Goal: Information Seeking & Learning: Learn about a topic

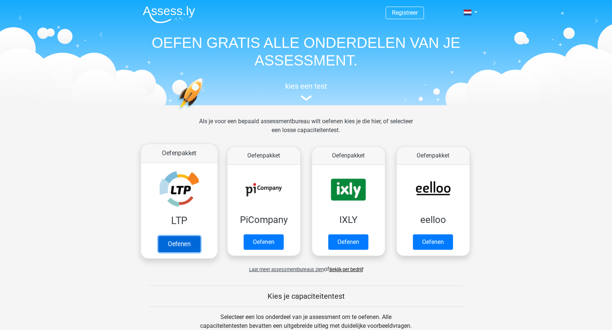
click at [173, 239] on link "Oefenen" at bounding box center [179, 244] width 42 height 16
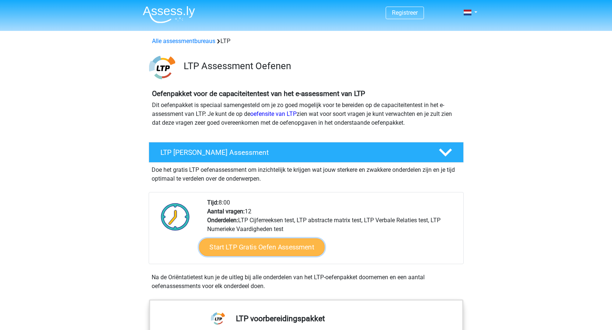
click at [294, 241] on link "Start LTP Gratis Oefen Assessment" at bounding box center [262, 248] width 126 height 18
click at [286, 244] on link "Start LTP Gratis Oefen Assessment" at bounding box center [262, 248] width 126 height 18
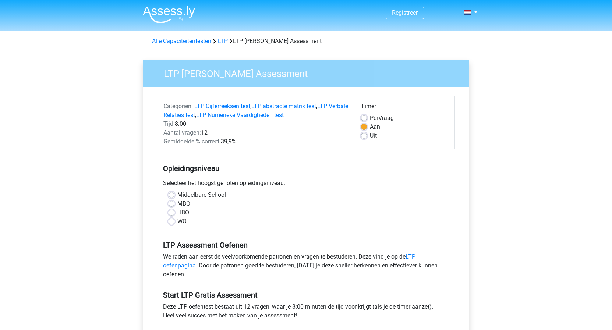
click at [178, 194] on label "Middelbare School" at bounding box center [202, 195] width 49 height 9
click at [172, 194] on input "Middelbare School" at bounding box center [172, 194] width 6 height 7
radio input "true"
click at [178, 204] on label "MBO" at bounding box center [184, 204] width 13 height 9
click at [172, 204] on input "MBO" at bounding box center [172, 203] width 6 height 7
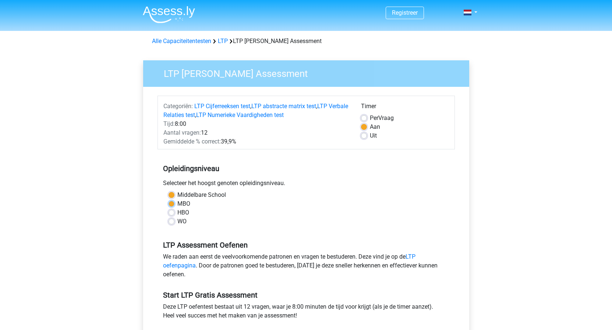
radio input "true"
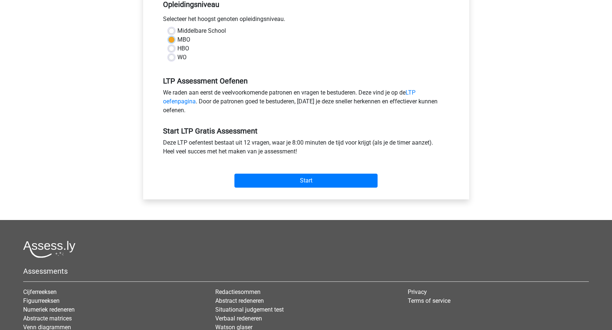
scroll to position [188, 0]
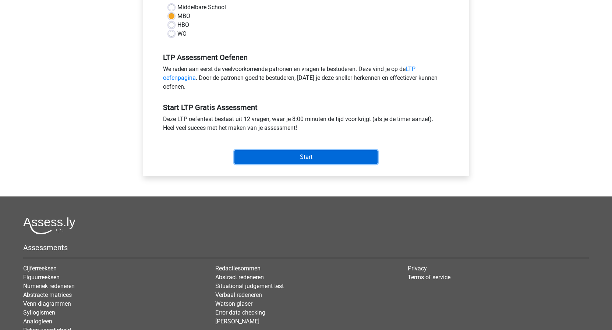
click at [312, 152] on input "Start" at bounding box center [306, 157] width 143 height 14
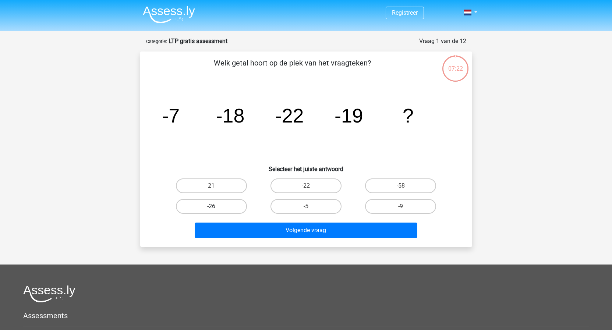
click at [208, 207] on label "-26" at bounding box center [211, 206] width 71 height 15
click at [211, 207] on input "-26" at bounding box center [213, 209] width 5 height 5
radio input "true"
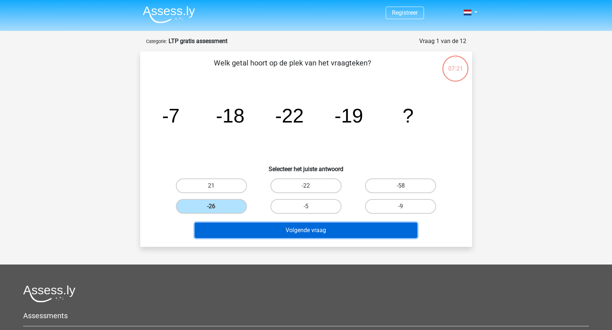
click at [308, 233] on button "Volgende vraag" at bounding box center [306, 230] width 223 height 15
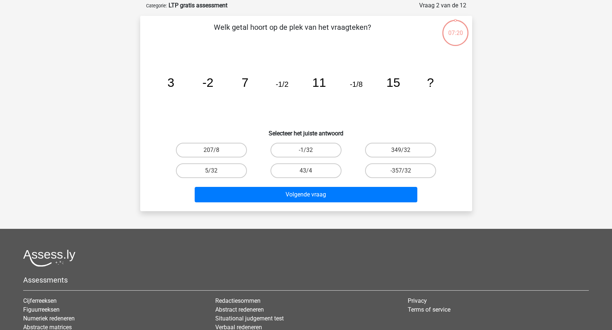
scroll to position [37, 0]
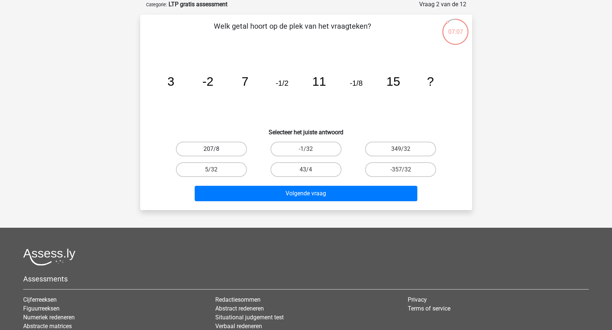
click at [217, 143] on label "207/8" at bounding box center [211, 149] width 71 height 15
click at [216, 149] on input "207/8" at bounding box center [213, 151] width 5 height 5
radio input "true"
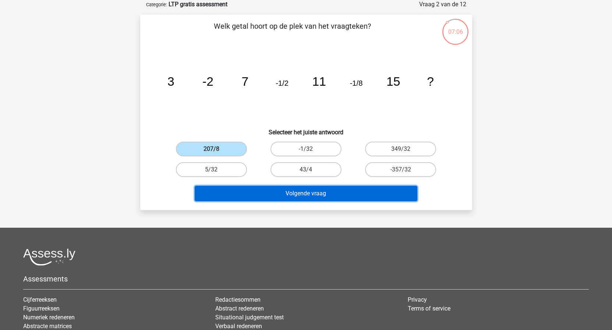
click at [337, 196] on button "Volgende vraag" at bounding box center [306, 193] width 223 height 15
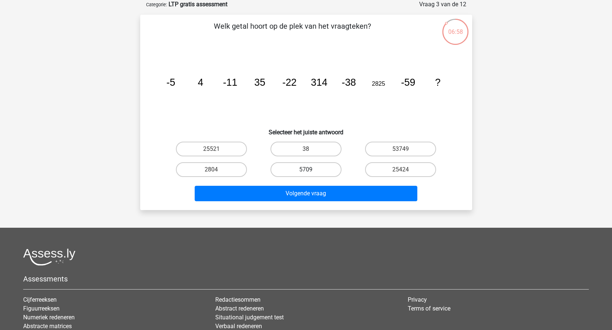
click at [320, 169] on label "5709" at bounding box center [306, 169] width 71 height 15
click at [311, 170] on input "5709" at bounding box center [308, 172] width 5 height 5
radio input "true"
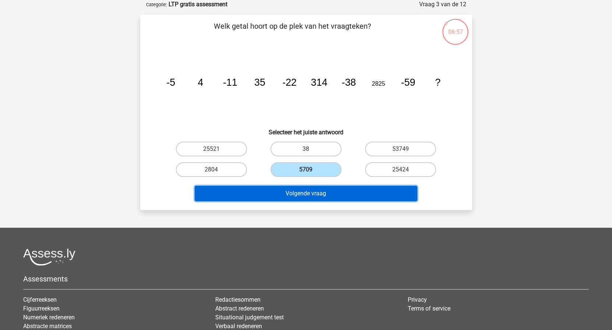
click at [319, 195] on button "Volgende vraag" at bounding box center [306, 193] width 223 height 15
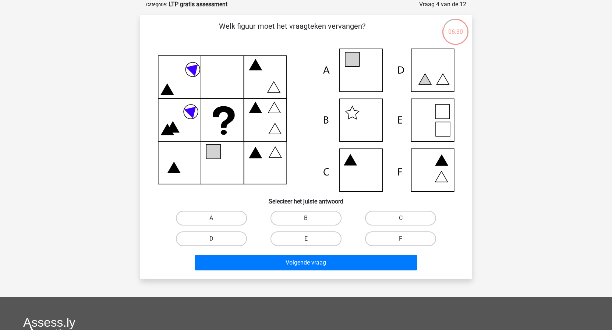
click at [312, 236] on label "E" at bounding box center [306, 239] width 71 height 15
click at [311, 239] on input "E" at bounding box center [308, 241] width 5 height 5
radio input "true"
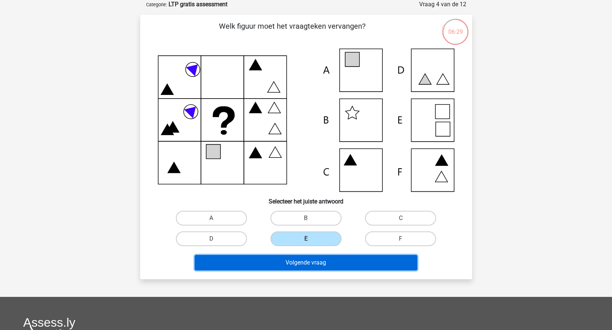
click at [325, 263] on button "Volgende vraag" at bounding box center [306, 262] width 223 height 15
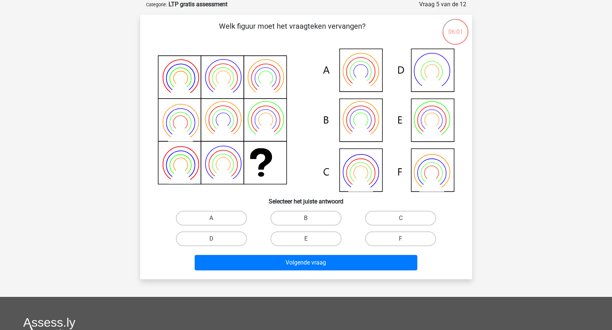
click at [457, 32] on div "06:01" at bounding box center [456, 27] width 28 height 18
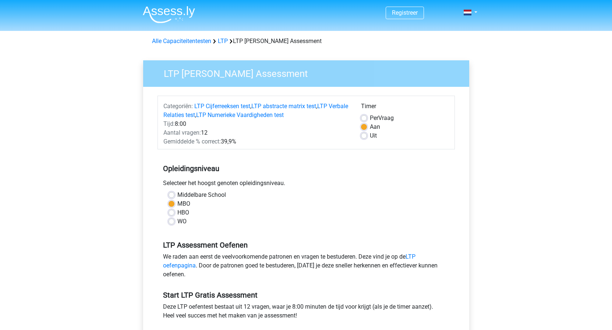
scroll to position [188, 0]
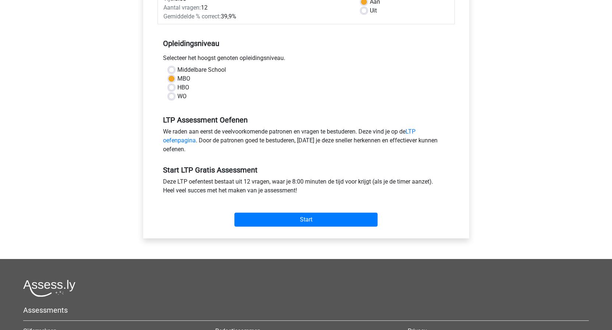
scroll to position [150, 0]
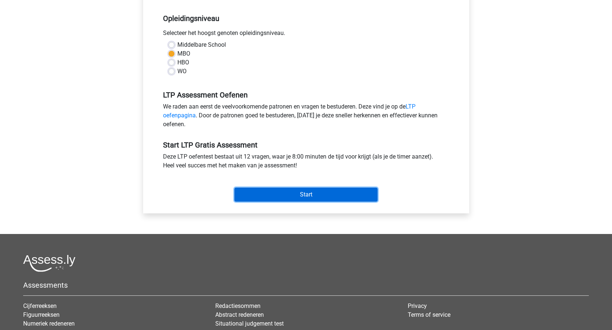
click at [316, 193] on input "Start" at bounding box center [306, 195] width 143 height 14
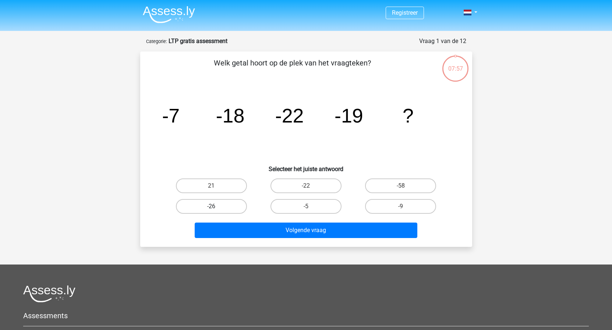
click at [210, 208] on label "-26" at bounding box center [211, 206] width 71 height 15
click at [211, 208] on input "-26" at bounding box center [213, 209] width 5 height 5
radio input "true"
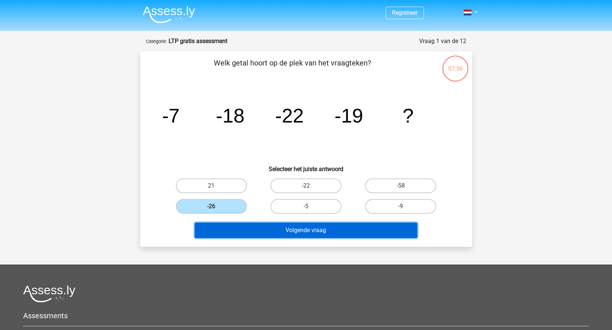
click at [306, 235] on button "Volgende vraag" at bounding box center [306, 230] width 223 height 15
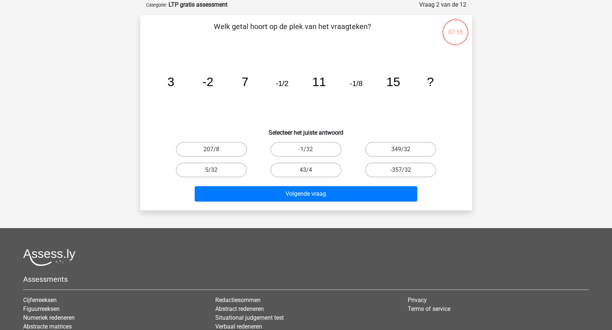
scroll to position [37, 0]
click at [302, 146] on label "-1/32" at bounding box center [306, 149] width 71 height 15
click at [306, 149] on input "-1/32" at bounding box center [308, 151] width 5 height 5
radio input "true"
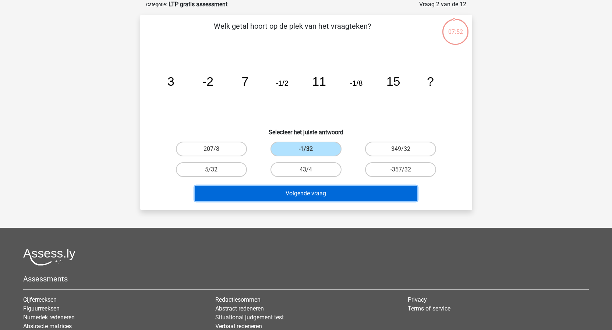
click at [305, 192] on button "Volgende vraag" at bounding box center [306, 193] width 223 height 15
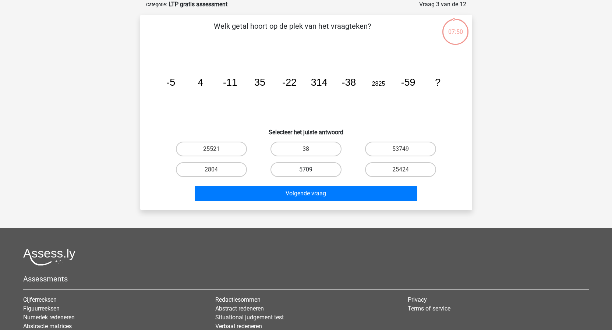
click at [323, 173] on label "5709" at bounding box center [306, 169] width 71 height 15
click at [311, 173] on input "5709" at bounding box center [308, 172] width 5 height 5
radio input "true"
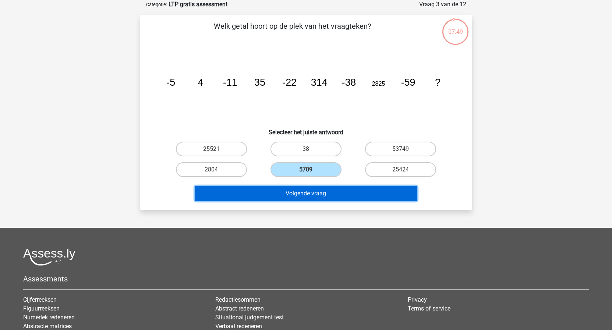
click at [322, 189] on button "Volgende vraag" at bounding box center [306, 193] width 223 height 15
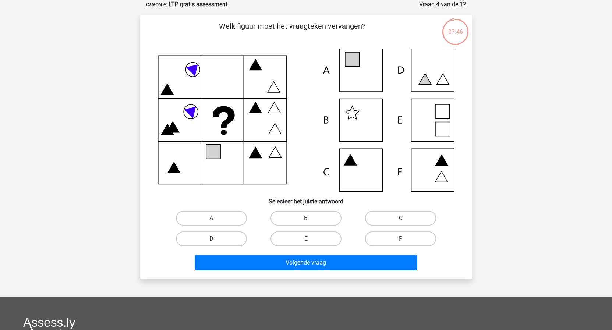
click at [311, 241] on input "E" at bounding box center [308, 241] width 5 height 5
radio input "true"
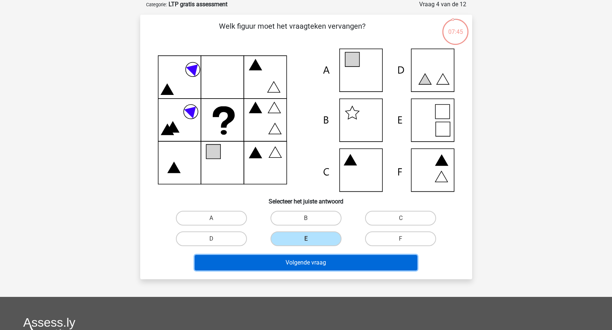
click at [313, 261] on button "Volgende vraag" at bounding box center [306, 262] width 223 height 15
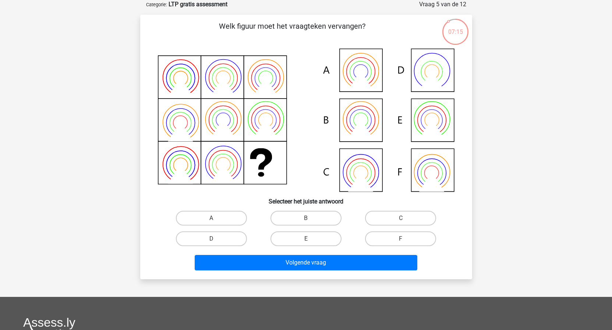
click at [433, 163] on icon at bounding box center [431, 173] width 21 height 21
click at [411, 238] on label "F" at bounding box center [400, 239] width 71 height 15
click at [406, 239] on input "F" at bounding box center [403, 241] width 5 height 5
radio input "true"
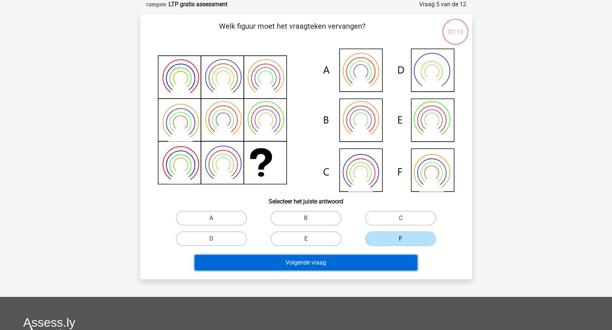
click at [320, 260] on button "Volgende vraag" at bounding box center [306, 262] width 223 height 15
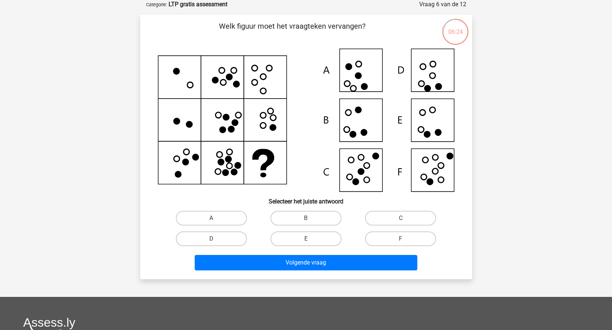
click at [444, 175] on icon at bounding box center [306, 120] width 297 height 143
click at [410, 236] on label "F" at bounding box center [400, 239] width 71 height 15
click at [406, 239] on input "F" at bounding box center [403, 241] width 5 height 5
radio input "true"
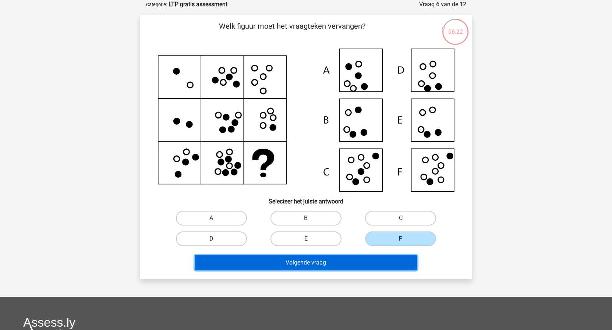
click at [312, 263] on button "Volgende vraag" at bounding box center [306, 262] width 223 height 15
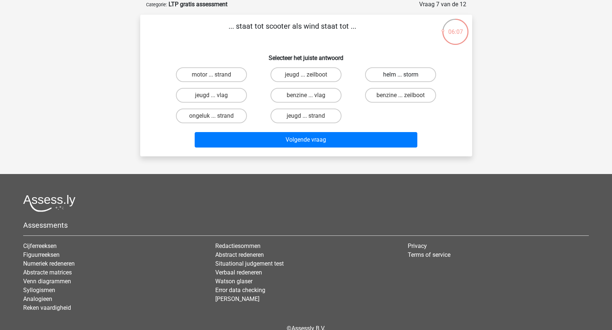
click at [386, 69] on label "helm ... storm" at bounding box center [400, 74] width 71 height 15
click at [401, 75] on input "helm ... storm" at bounding box center [403, 77] width 5 height 5
radio input "true"
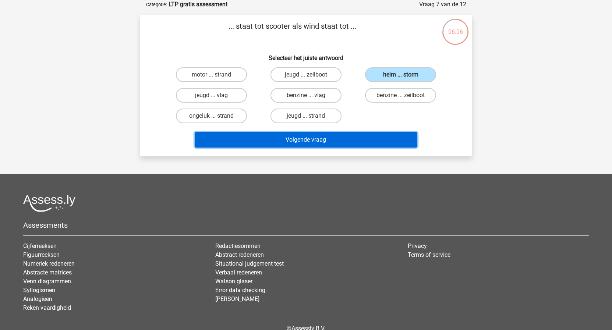
click at [286, 141] on button "Volgende vraag" at bounding box center [306, 139] width 223 height 15
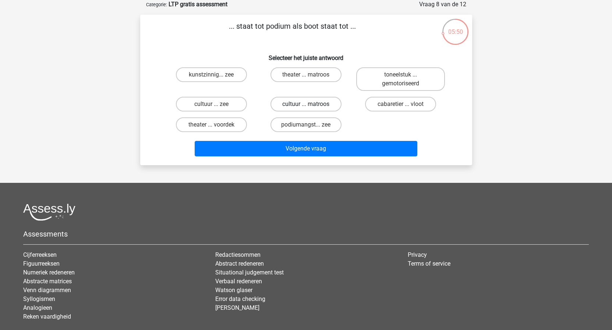
click at [294, 106] on label "cultuur ... matroos" at bounding box center [306, 104] width 71 height 15
click at [306, 106] on input "cultuur ... matroos" at bounding box center [308, 106] width 5 height 5
radio input "true"
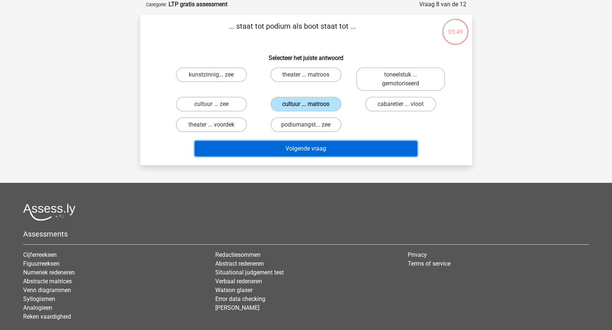
click at [296, 148] on button "Volgende vraag" at bounding box center [306, 148] width 223 height 15
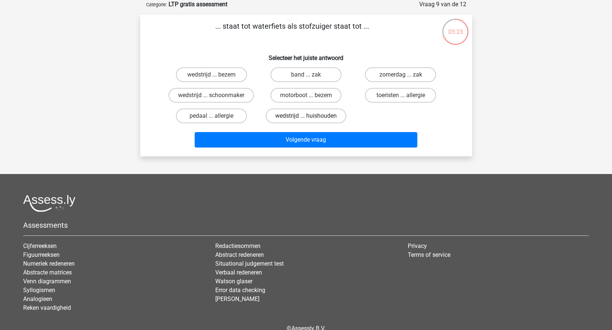
click at [325, 117] on label "wedstrijd ... huishouden" at bounding box center [306, 116] width 81 height 15
click at [311, 117] on input "wedstrijd ... huishouden" at bounding box center [308, 118] width 5 height 5
radio input "true"
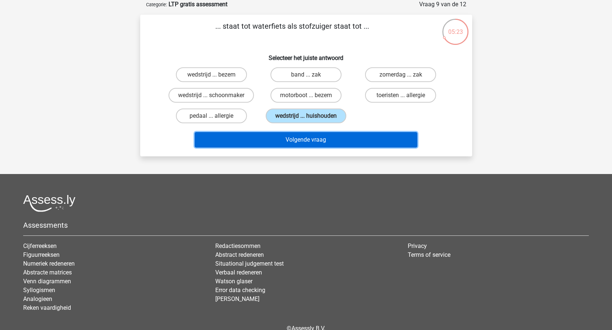
click at [320, 136] on button "Volgende vraag" at bounding box center [306, 139] width 223 height 15
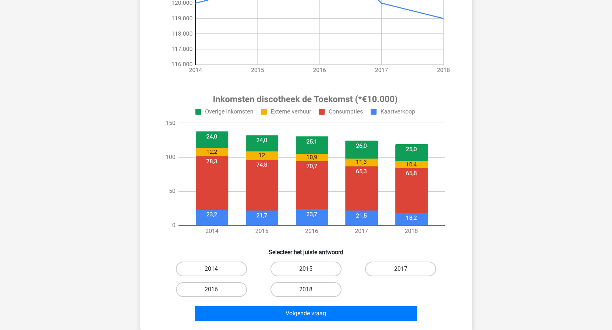
scroll to position [225, 0]
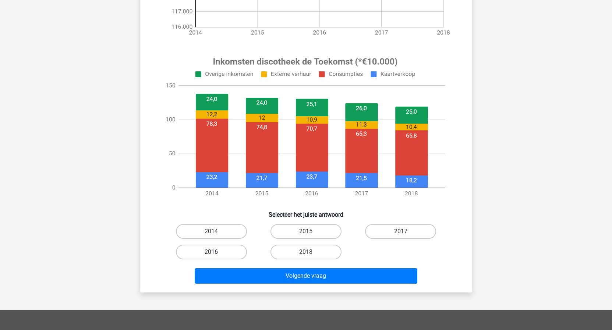
click at [229, 253] on label "2016" at bounding box center [211, 252] width 71 height 15
click at [216, 253] on input "2016" at bounding box center [213, 254] width 5 height 5
radio input "true"
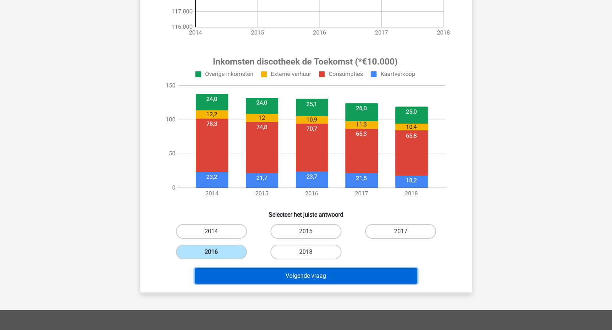
click at [312, 274] on button "Volgende vraag" at bounding box center [306, 275] width 223 height 15
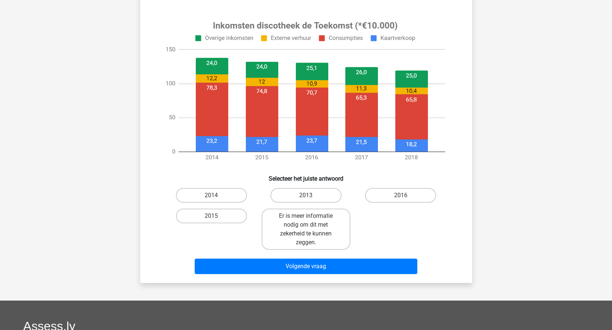
scroll to position [262, 0]
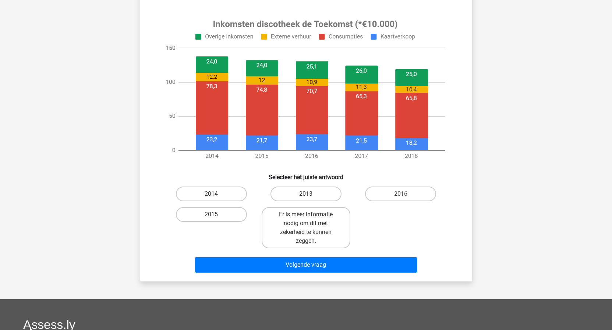
click at [319, 197] on label "2013" at bounding box center [306, 194] width 71 height 15
click at [311, 197] on input "2013" at bounding box center [308, 196] width 5 height 5
radio input "true"
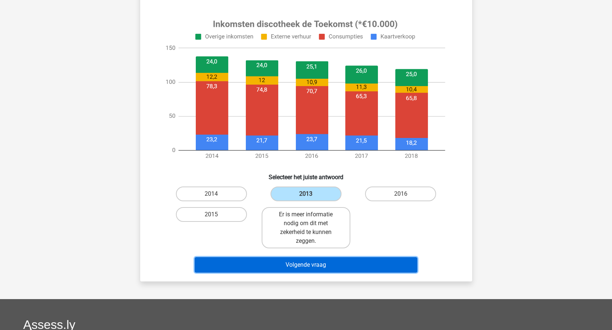
click at [306, 269] on button "Volgende vraag" at bounding box center [306, 264] width 223 height 15
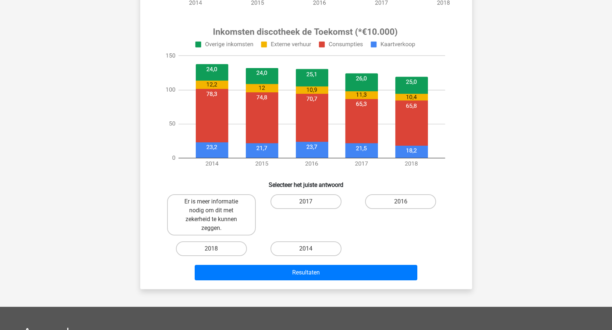
scroll to position [300, 0]
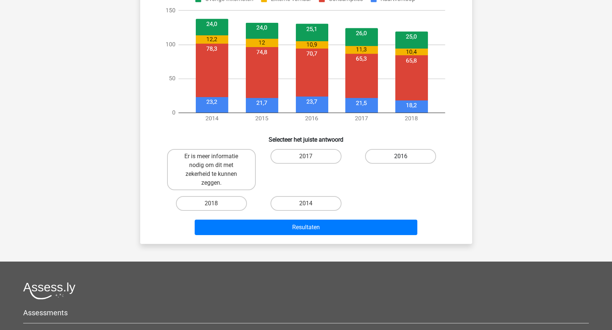
click at [410, 155] on label "2016" at bounding box center [400, 156] width 71 height 15
click at [406, 157] on input "2016" at bounding box center [403, 159] width 5 height 5
radio input "true"
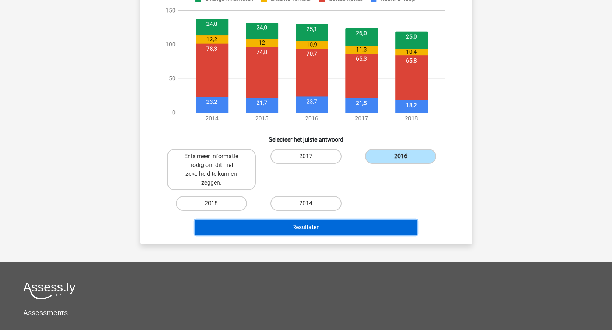
click at [301, 225] on button "Resultaten" at bounding box center [306, 227] width 223 height 15
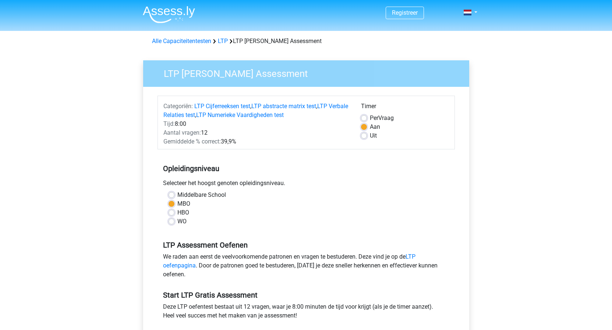
scroll to position [150, 0]
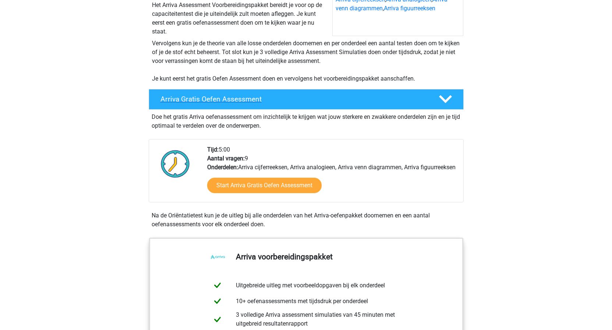
scroll to position [113, 0]
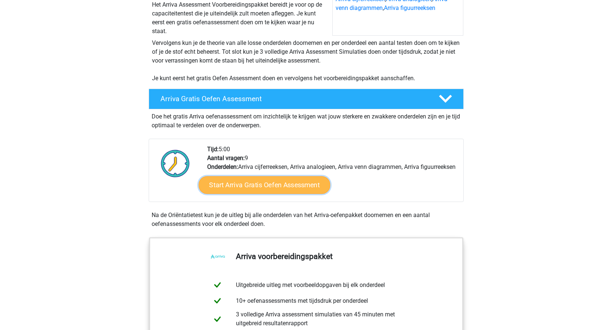
click at [301, 194] on link "Start Arriva Gratis Oefen Assessment" at bounding box center [265, 185] width 132 height 18
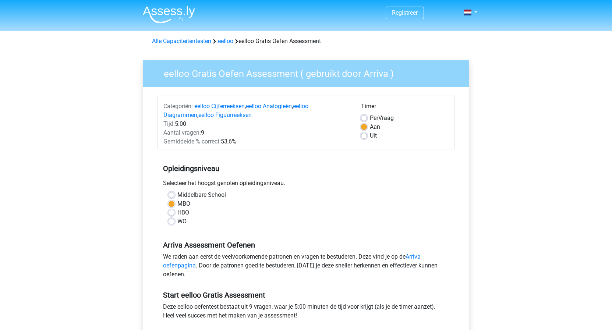
click at [171, 192] on div "Middelbare School" at bounding box center [306, 195] width 275 height 9
click at [178, 194] on label "Middelbare School" at bounding box center [202, 195] width 49 height 9
click at [173, 194] on input "Middelbare School" at bounding box center [172, 194] width 6 height 7
radio input "true"
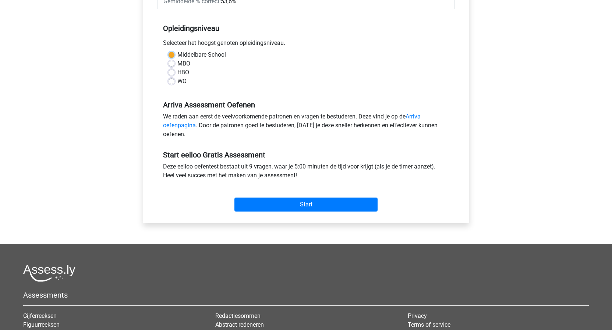
scroll to position [150, 0]
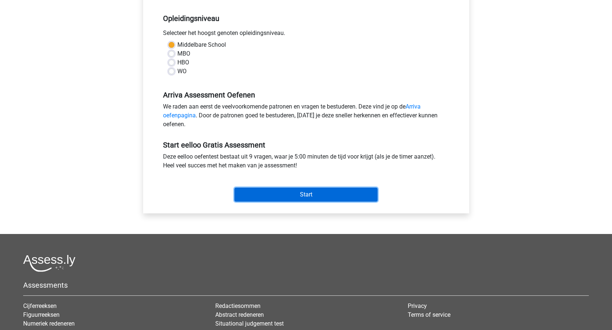
click at [291, 195] on input "Start" at bounding box center [306, 195] width 143 height 14
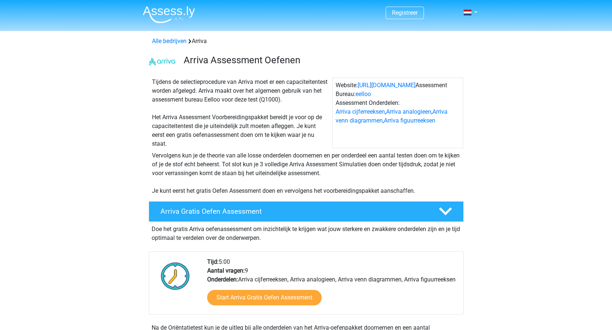
scroll to position [113, 0]
